Goal: Task Accomplishment & Management: Use online tool/utility

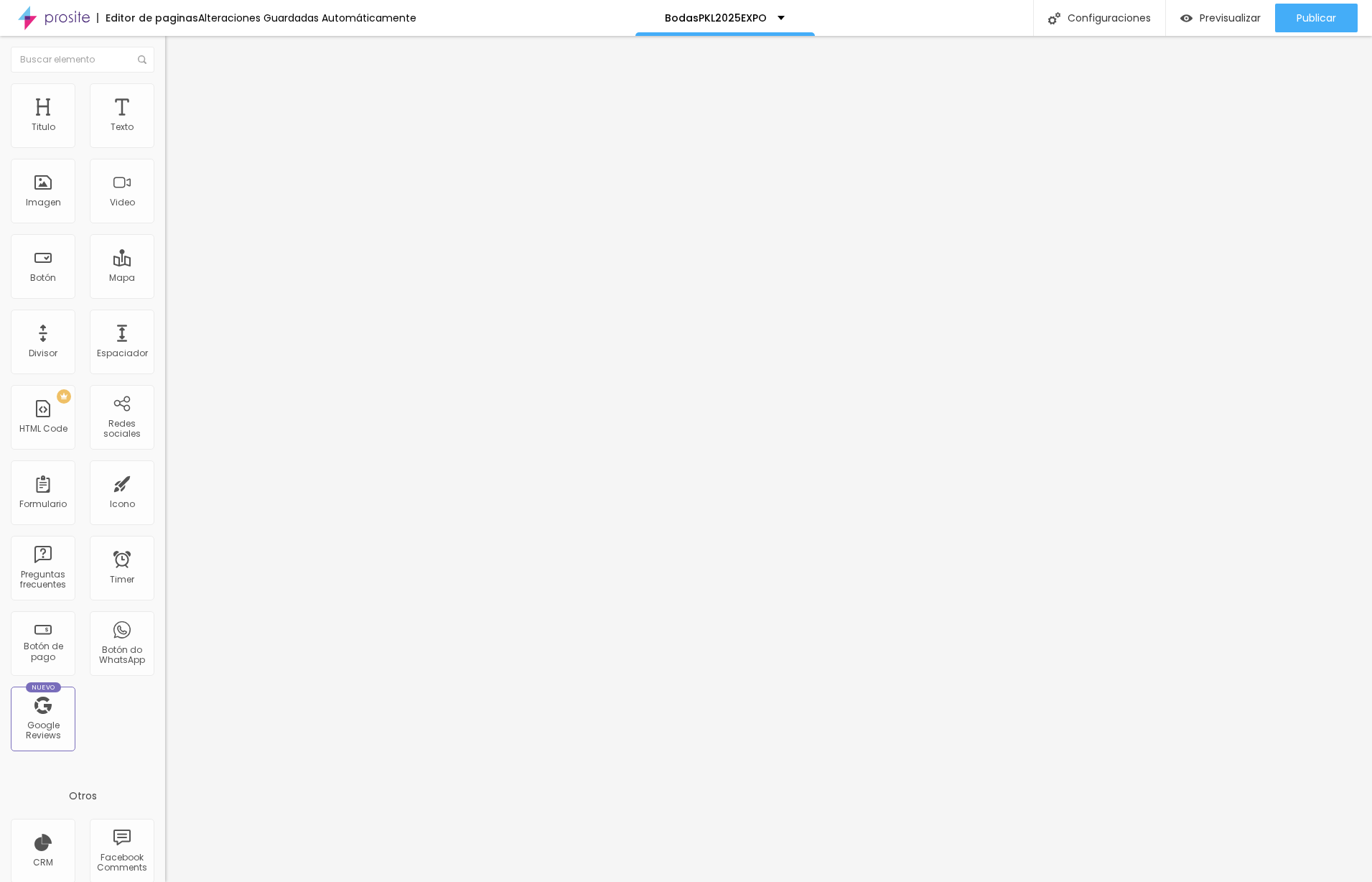
click at [165, 93] on li "Estilo" at bounding box center [248, 90] width 165 height 14
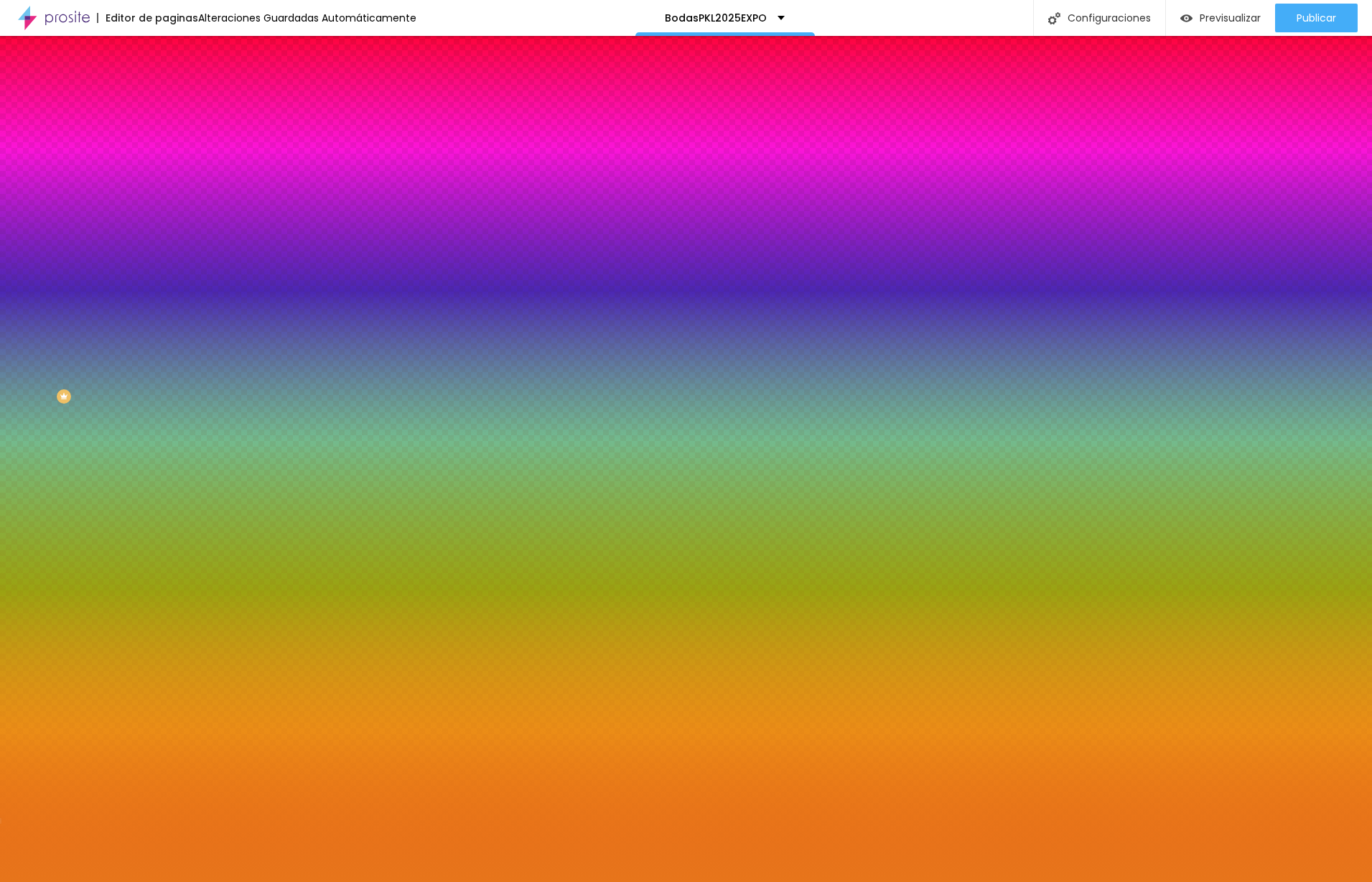
click at [165, 94] on li "Estilo" at bounding box center [248, 90] width 165 height 14
click at [165, 132] on span "Cambiar image" at bounding box center [205, 126] width 80 height 12
click at [1275, 881] on div at bounding box center [686, 897] width 1372 height 13
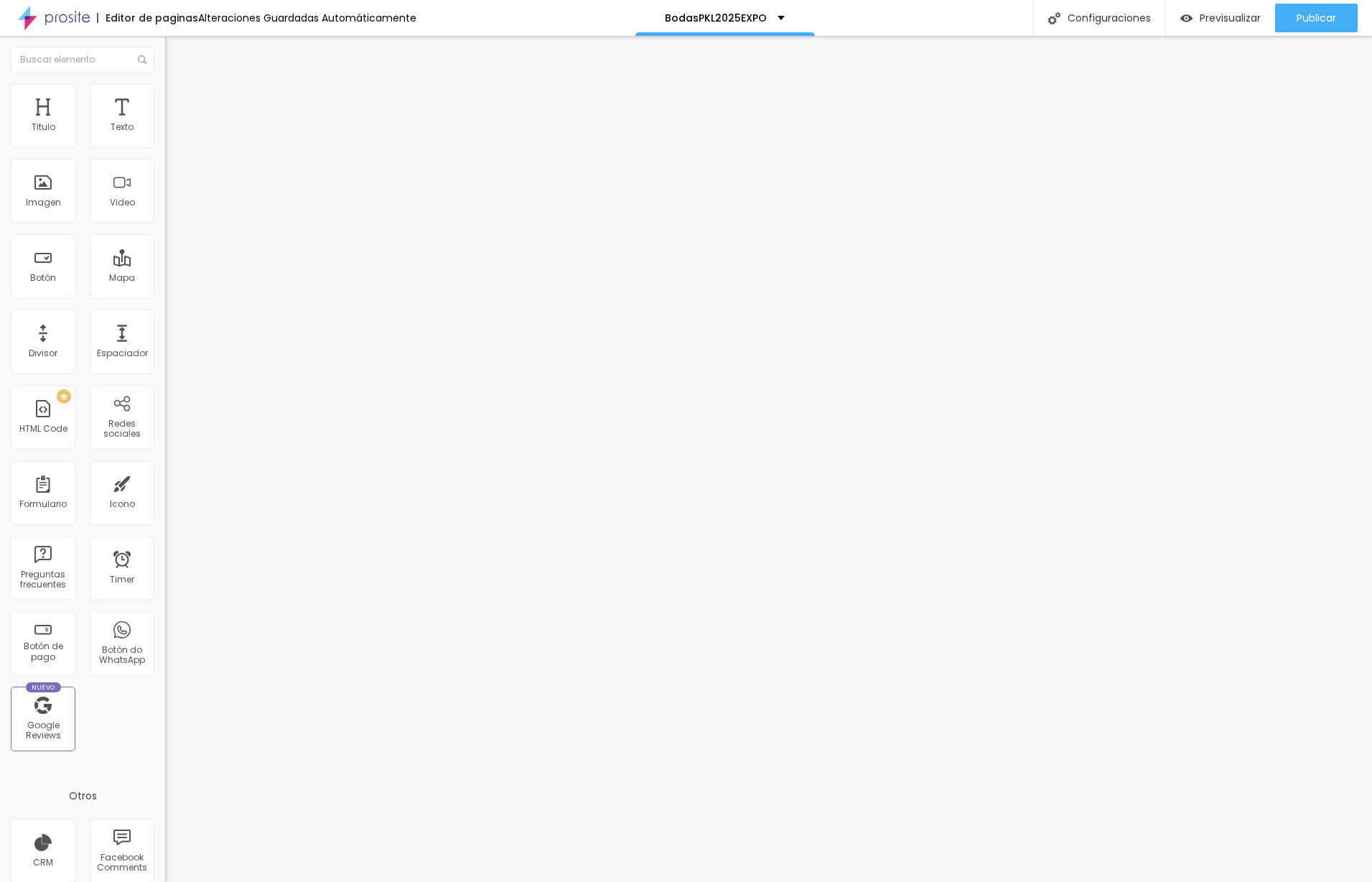
click at [165, 94] on li "Estilo" at bounding box center [248, 90] width 165 height 14
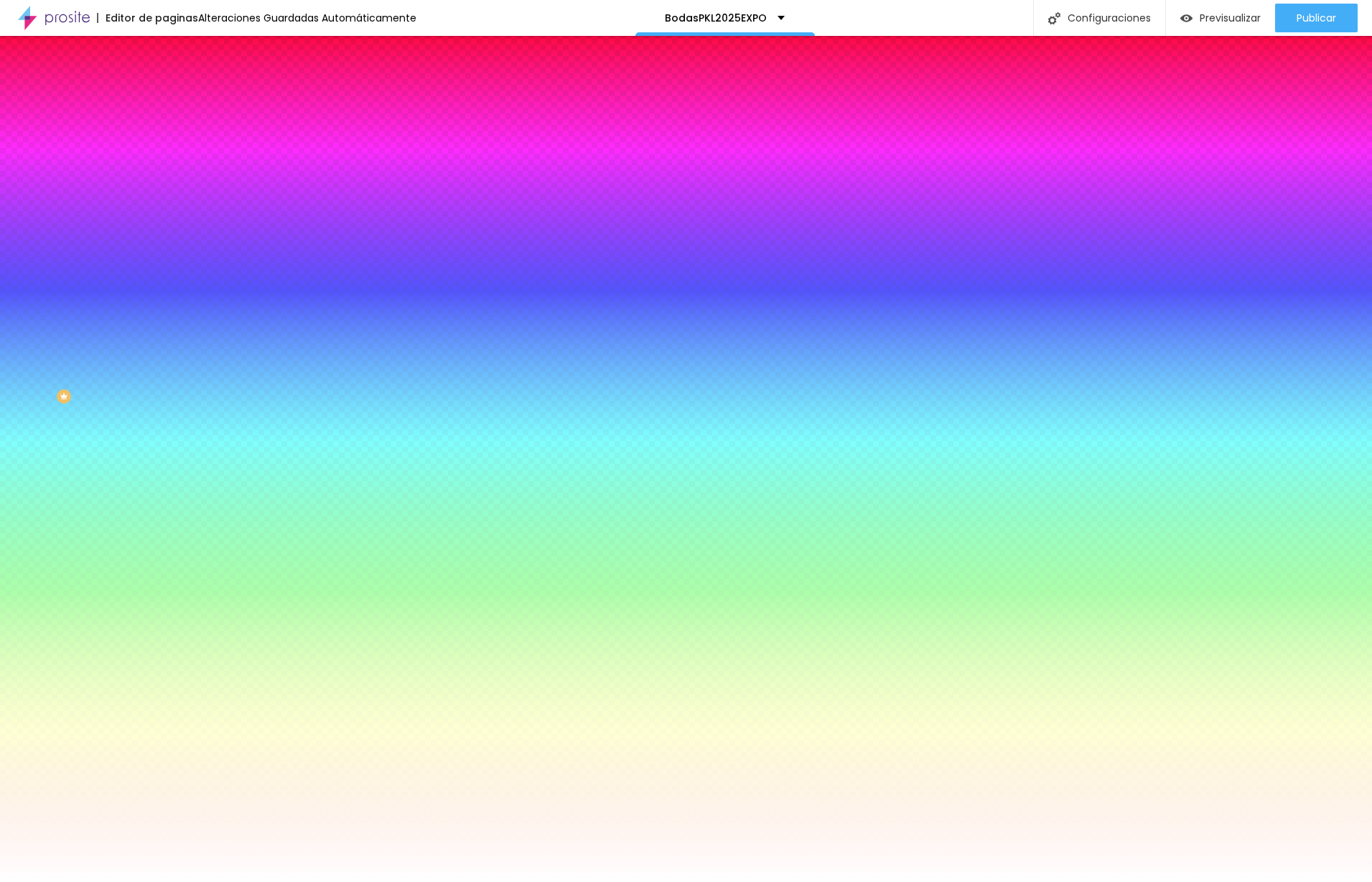
click at [165, 132] on span "Cambiar image" at bounding box center [205, 126] width 80 height 12
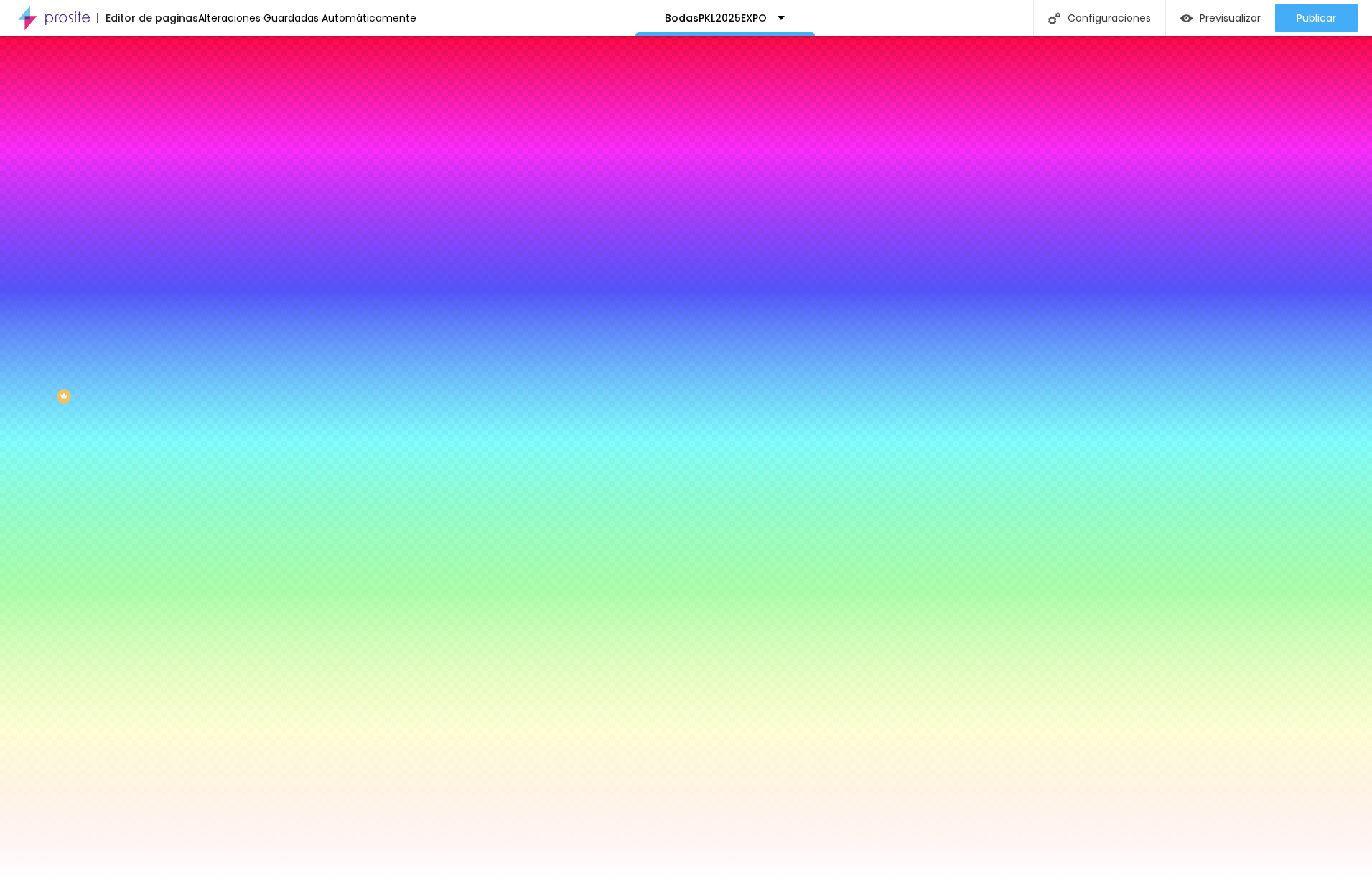
click at [165, 132] on span "Cambiar image" at bounding box center [205, 126] width 80 height 12
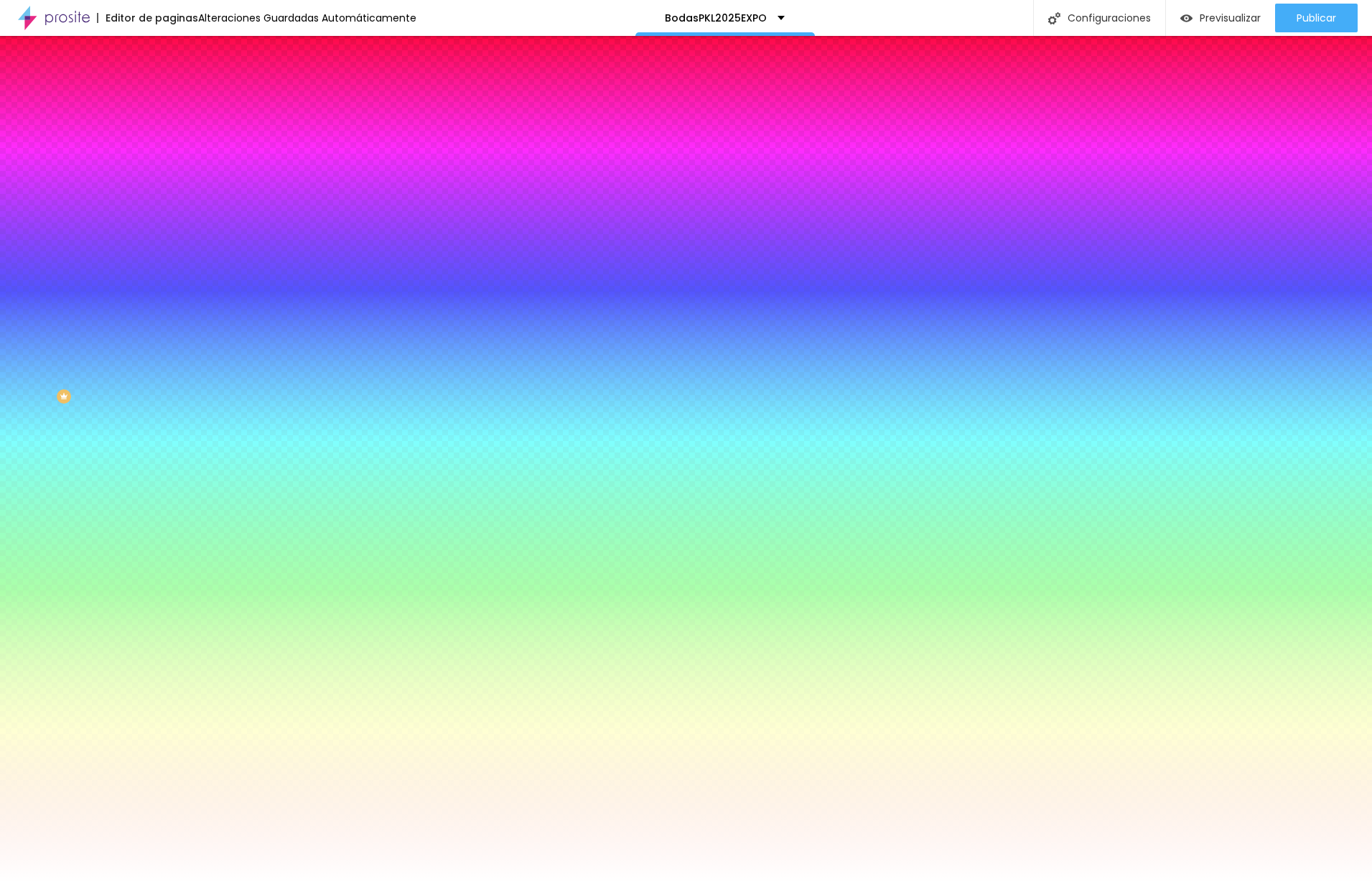
click at [165, 132] on span "Cambiar image" at bounding box center [205, 126] width 80 height 12
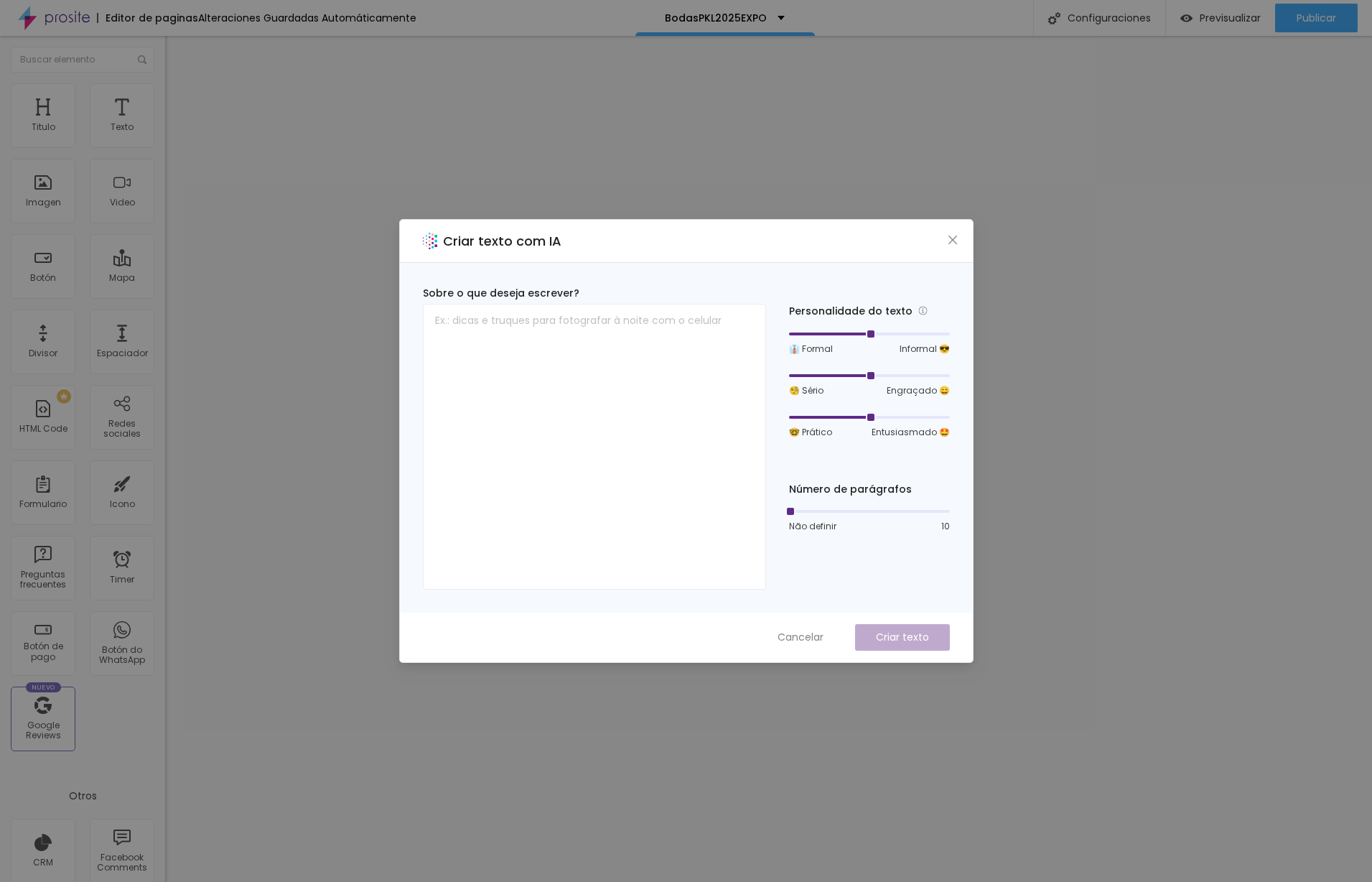
click at [950, 236] on icon "close" at bounding box center [952, 239] width 11 height 11
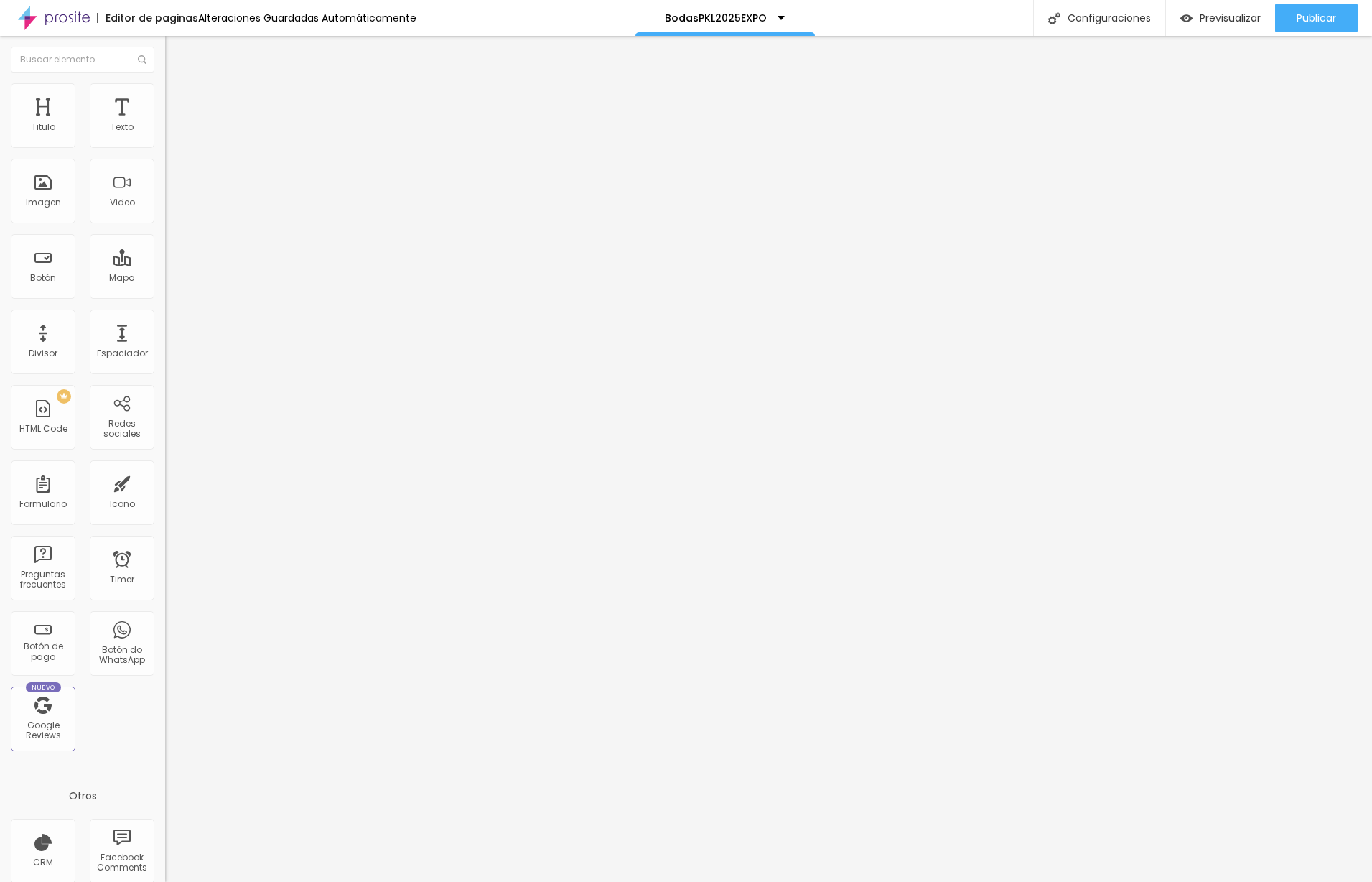
click at [178, 99] on span "Estilo" at bounding box center [190, 93] width 23 height 12
click at [176, 52] on img "button" at bounding box center [181, 52] width 11 height 11
